Goal: Task Accomplishment & Management: Manage account settings

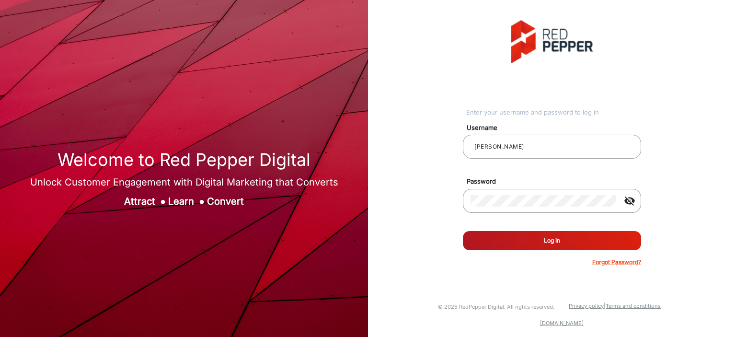
click at [591, 243] on button "Log In" at bounding box center [552, 240] width 178 height 19
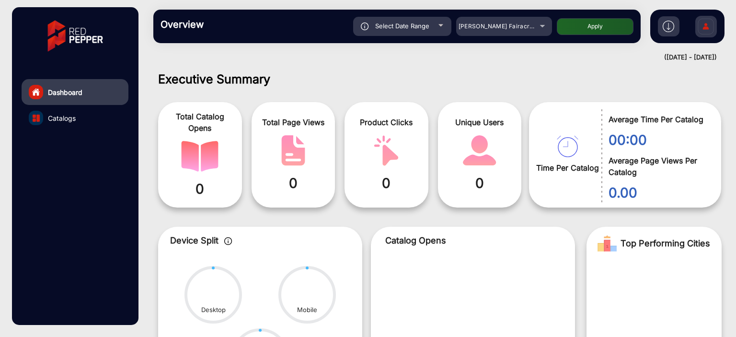
scroll to position [7, 0]
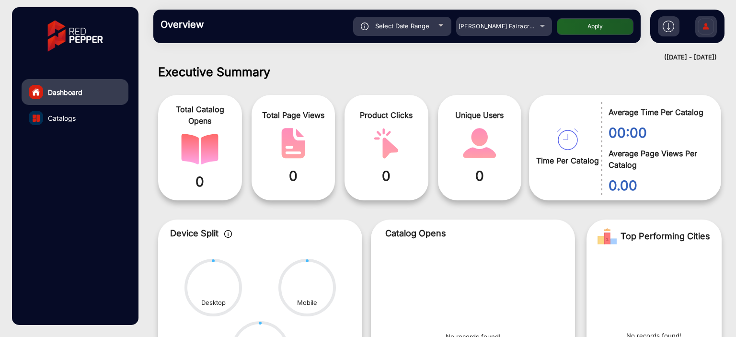
click at [706, 19] on img at bounding box center [706, 28] width 20 height 34
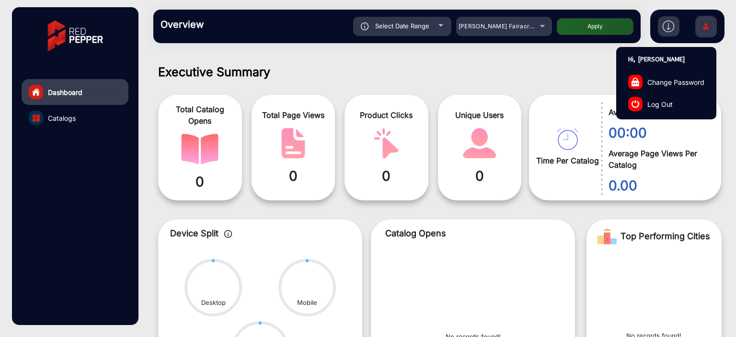
click at [678, 95] on link "Log Out" at bounding box center [666, 104] width 99 height 22
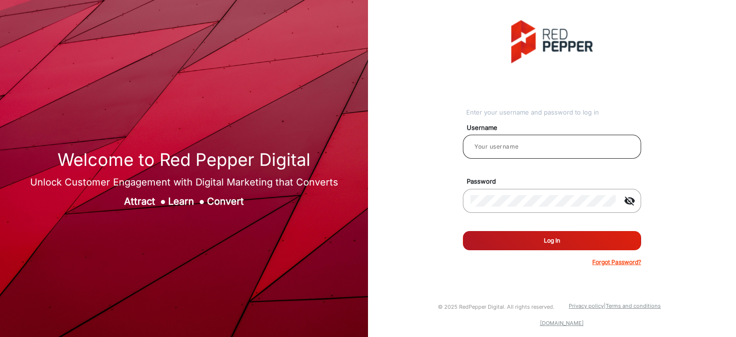
click at [505, 146] on input "email" at bounding box center [551, 146] width 163 height 11
type input "[PERSON_NAME]"
